Goal: Find specific page/section: Find specific page/section

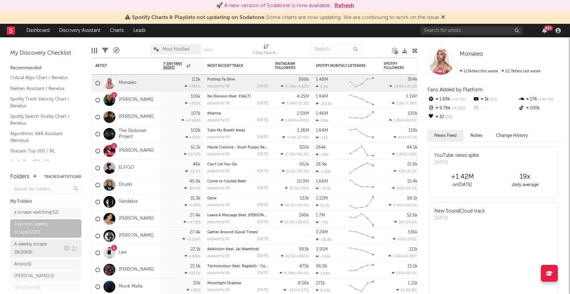
click at [33, 247] on div "A weekly scrape 38 ( 2069 )" at bounding box center [38, 248] width 48 height 16
